Goal: Transaction & Acquisition: Download file/media

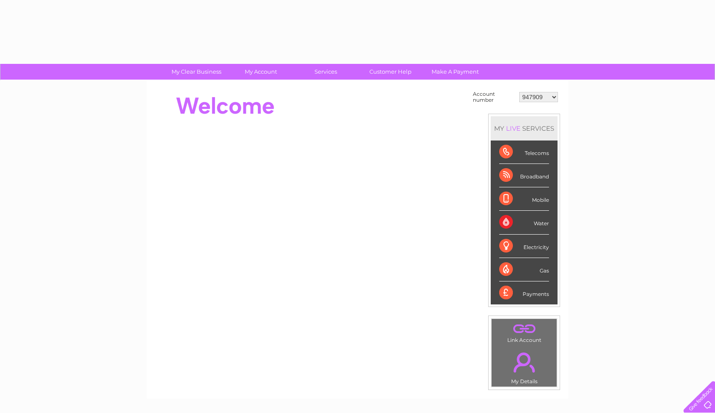
click at [493, 194] on li "Mobile" at bounding box center [524, 198] width 67 height 23
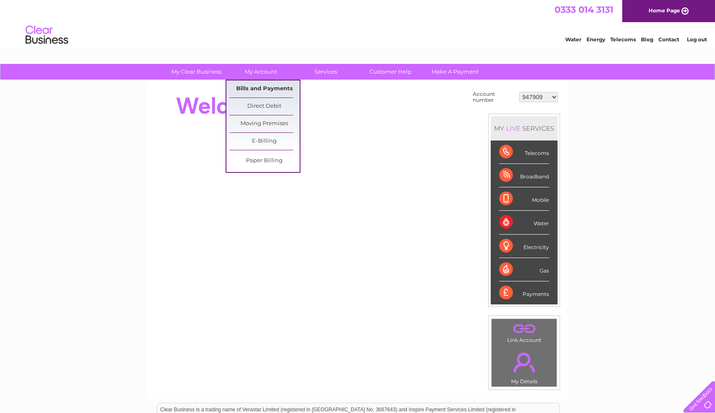
click at [254, 91] on link "Bills and Payments" at bounding box center [264, 88] width 70 height 17
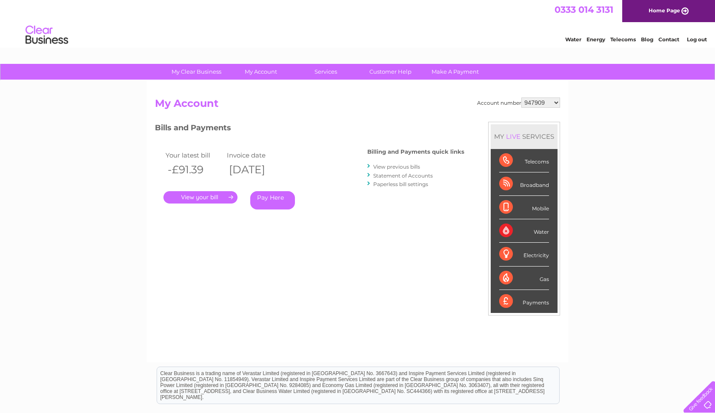
select select "1119387"
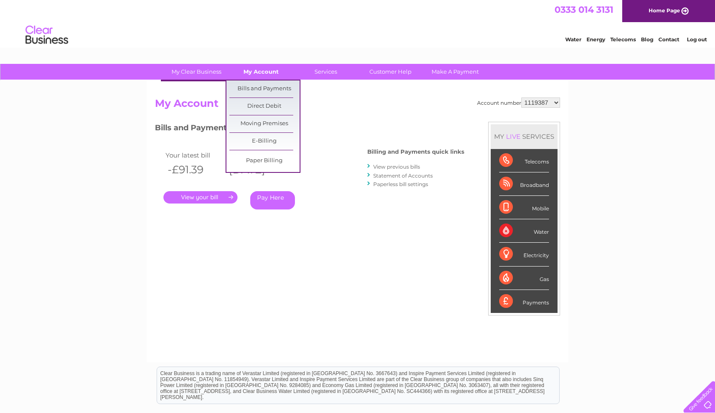
click at [253, 71] on link "My Account" at bounding box center [261, 72] width 70 height 16
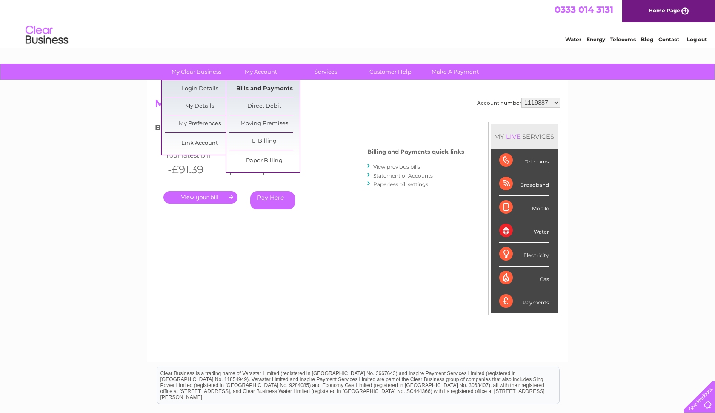
click at [252, 90] on link "Bills and Payments" at bounding box center [264, 88] width 70 height 17
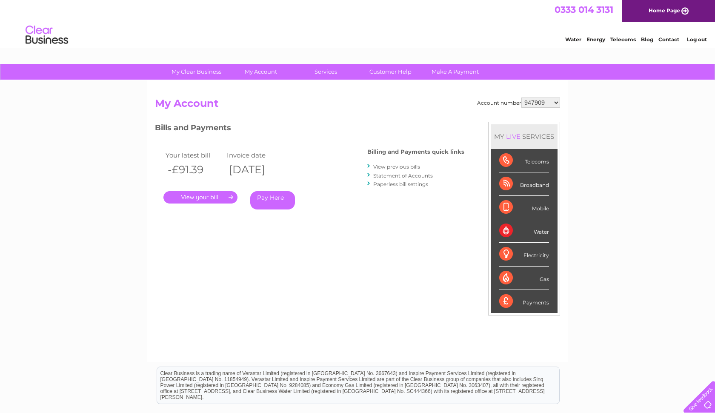
select select "1119387"
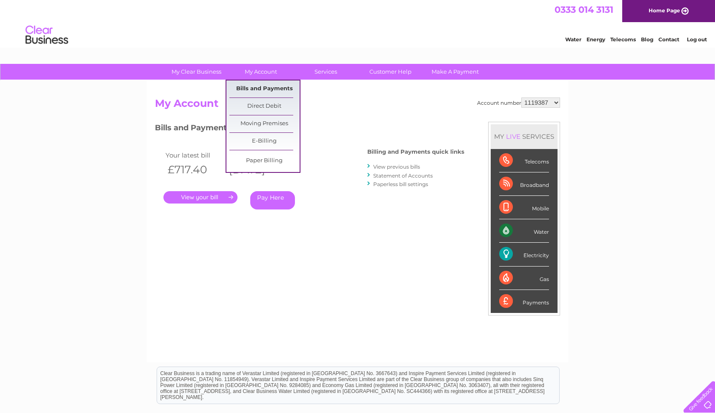
click at [262, 89] on link "Bills and Payments" at bounding box center [264, 88] width 70 height 17
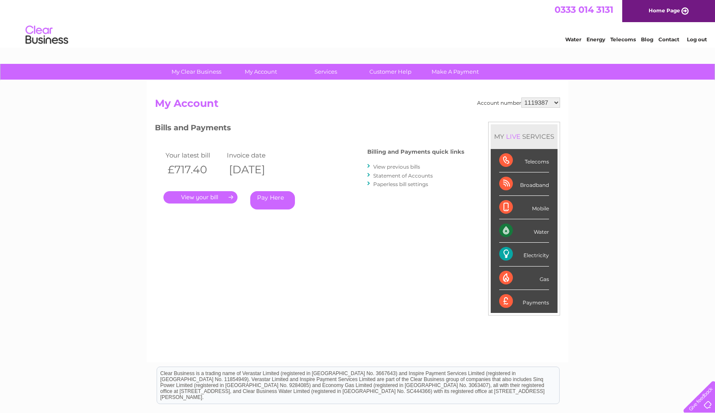
click at [210, 194] on link "." at bounding box center [200, 197] width 74 height 12
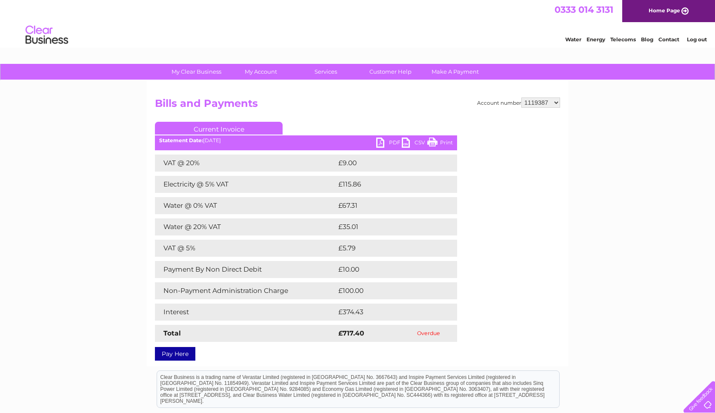
click at [382, 141] on link "PDF" at bounding box center [389, 144] width 26 height 12
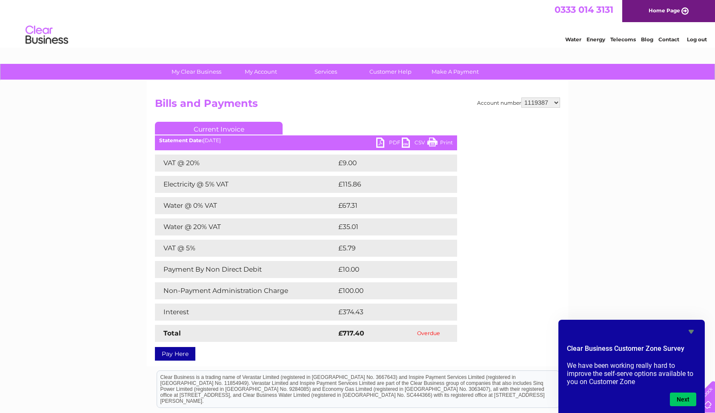
select select "30308870"
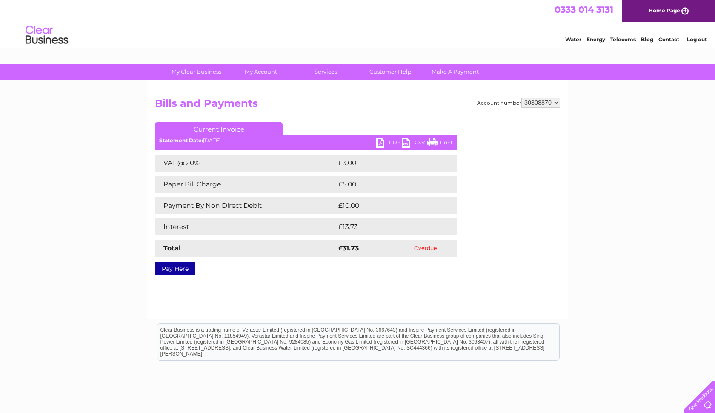
click at [382, 139] on link "PDF" at bounding box center [389, 144] width 26 height 12
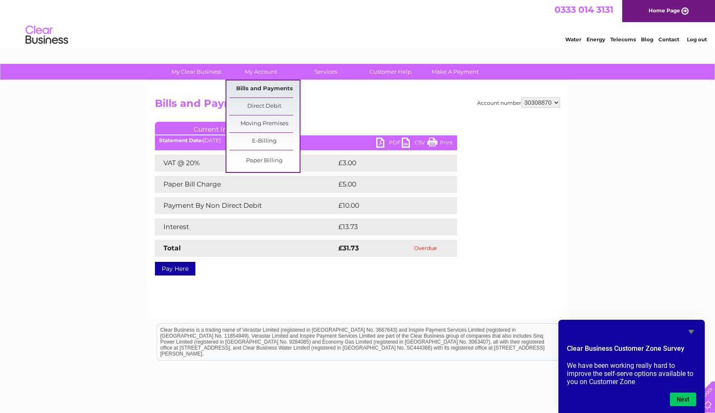
click at [260, 86] on link "Bills and Payments" at bounding box center [264, 88] width 70 height 17
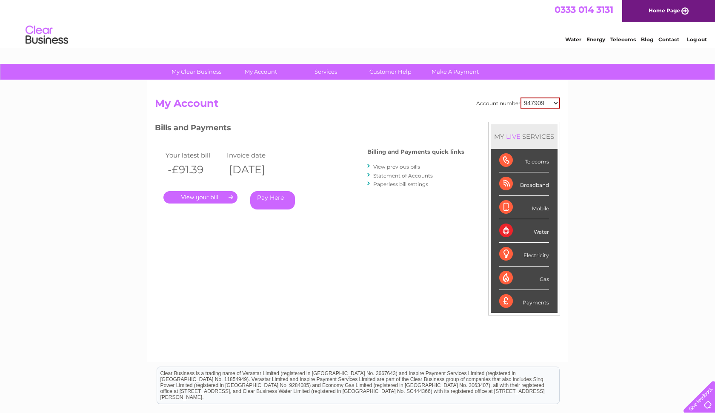
select select "30308870"
click at [387, 167] on link "View previous bills" at bounding box center [396, 166] width 47 height 6
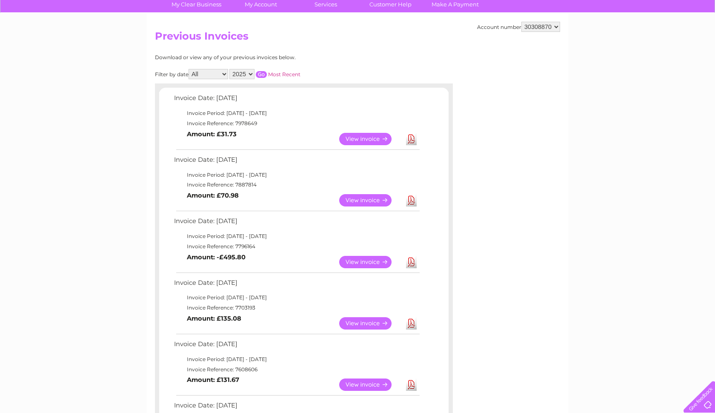
scroll to position [68, 0]
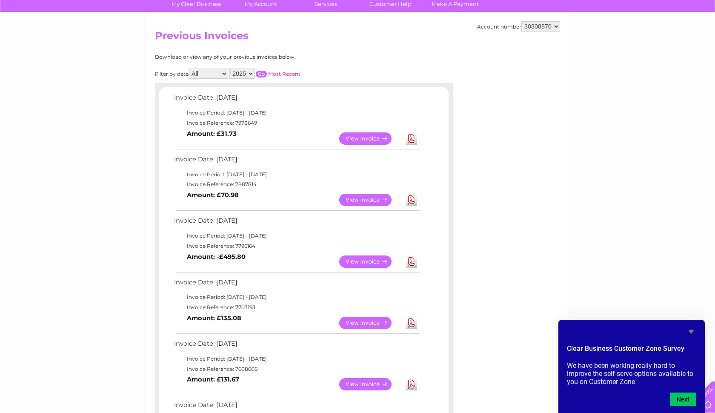
click at [356, 133] on link "View" at bounding box center [370, 138] width 63 height 12
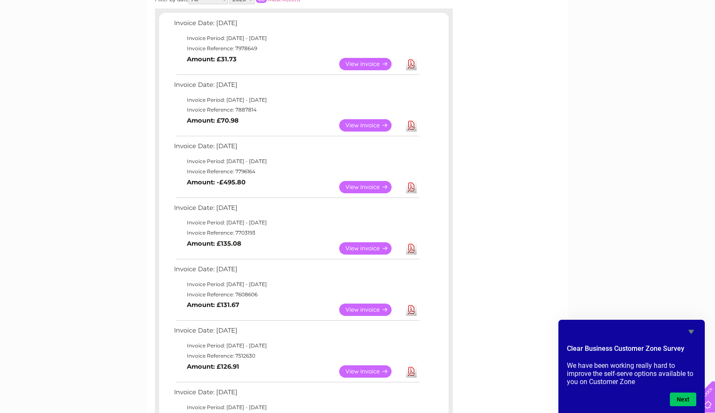
scroll to position [150, 0]
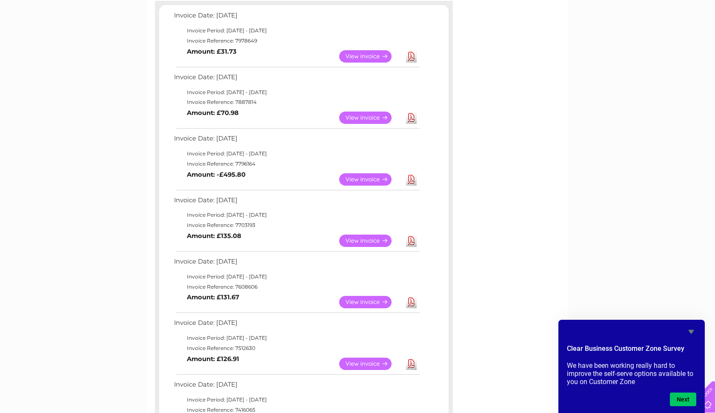
click at [358, 236] on link "View" at bounding box center [370, 241] width 63 height 12
click at [411, 235] on link "Download" at bounding box center [411, 241] width 11 height 12
click at [410, 236] on link "Download" at bounding box center [411, 241] width 11 height 12
click at [368, 235] on link "View" at bounding box center [370, 241] width 63 height 12
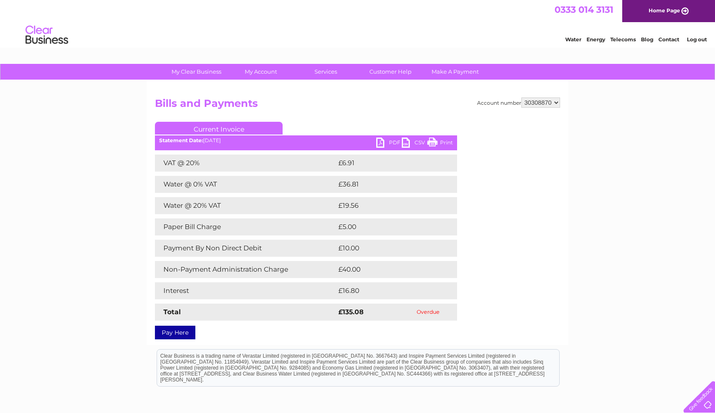
click at [385, 141] on link "PDF" at bounding box center [389, 144] width 26 height 12
